Goal: Task Accomplishment & Management: Manage account settings

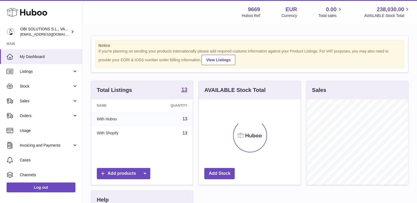
scroll to position [85, 102]
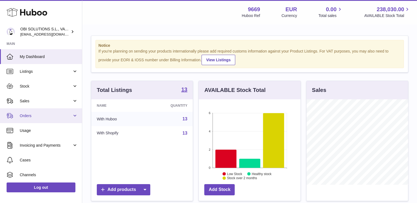
click at [38, 113] on link "Orders" at bounding box center [41, 115] width 82 height 15
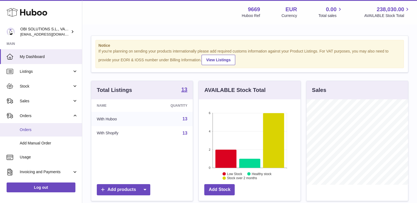
click at [39, 130] on span "Orders" at bounding box center [49, 129] width 58 height 5
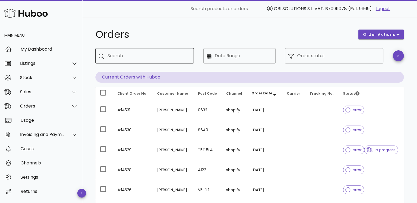
click at [117, 54] on input "Search" at bounding box center [148, 56] width 82 height 9
paste input "*****"
type input "*****"
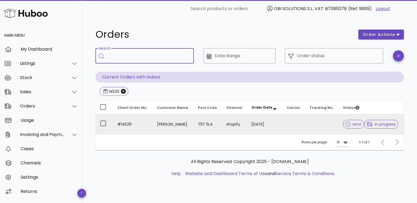
click at [267, 119] on td "[DATE]" at bounding box center [264, 125] width 35 height 20
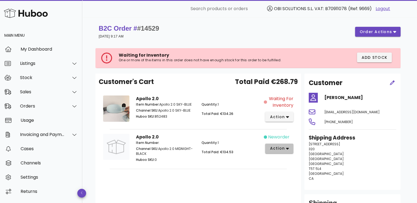
click at [272, 148] on span "action" at bounding box center [276, 149] width 15 height 6
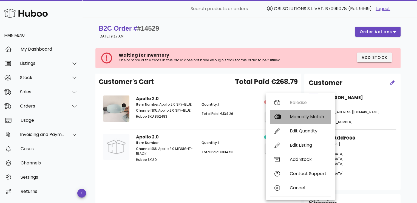
click at [285, 119] on div "Manually Match" at bounding box center [300, 117] width 61 height 14
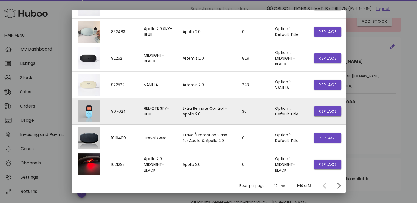
scroll to position [55, 0]
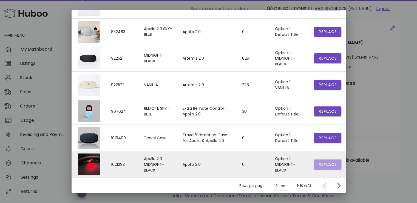
click at [318, 162] on span "Replace" at bounding box center [327, 165] width 19 height 6
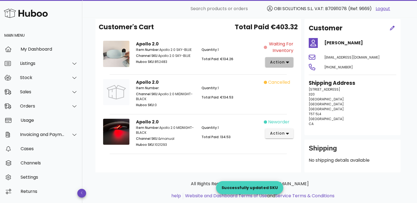
click at [283, 61] on span "action" at bounding box center [276, 62] width 15 height 6
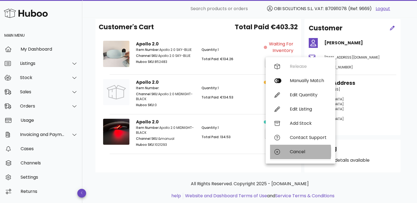
click at [293, 151] on div "Cancel" at bounding box center [308, 151] width 37 height 5
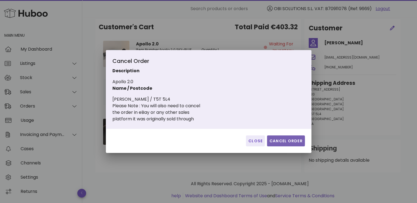
click at [278, 140] on span "Cancel Order" at bounding box center [285, 141] width 33 height 6
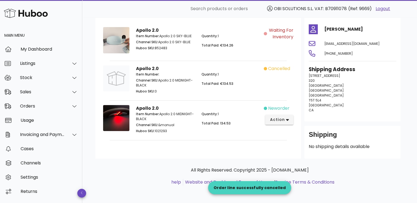
scroll to position [24, 0]
